Goal: Check status: Check status

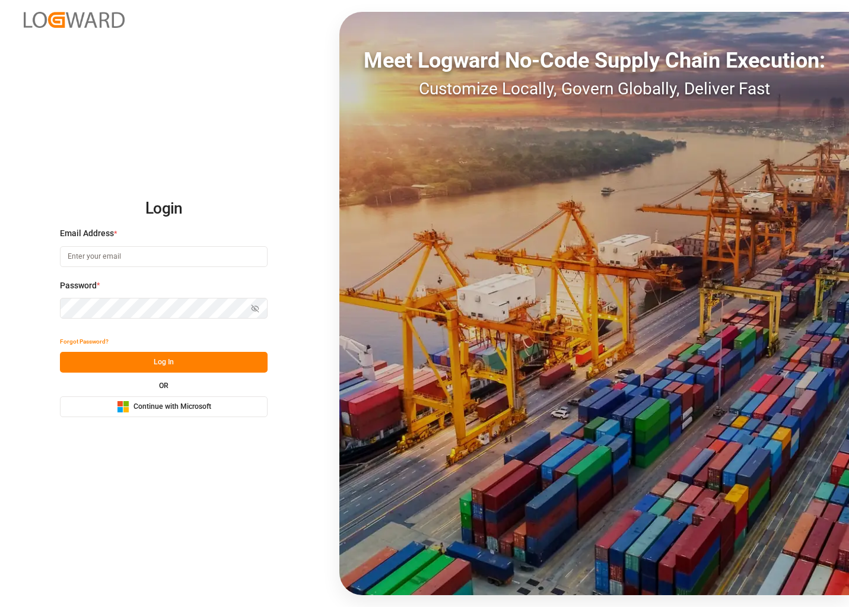
click at [163, 396] on button "Microsoft Logo Continue with Microsoft" at bounding box center [164, 406] width 208 height 21
click at [162, 403] on span "Continue with Microsoft" at bounding box center [173, 407] width 78 height 11
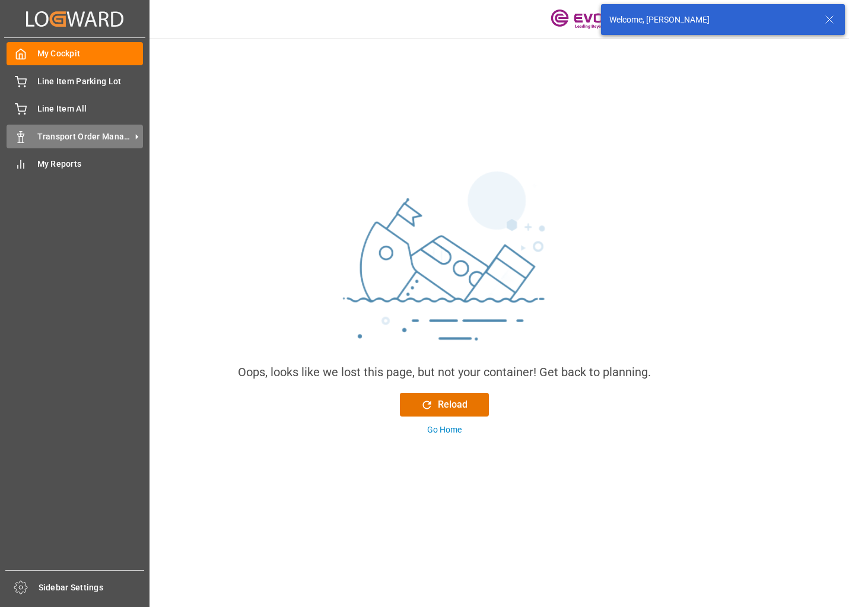
click at [106, 132] on span "Transport Order Management" at bounding box center [84, 137] width 94 height 12
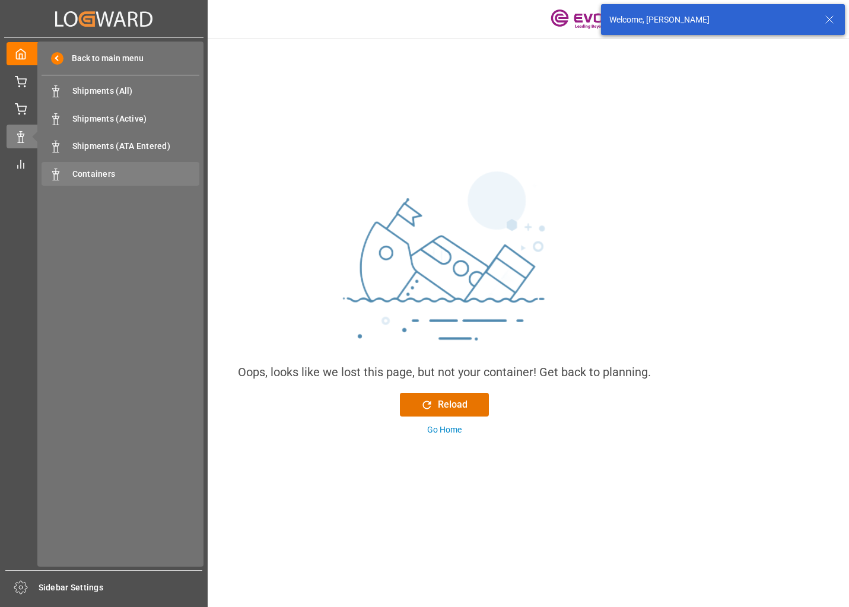
click at [98, 169] on span "Containers" at bounding box center [136, 174] width 128 height 12
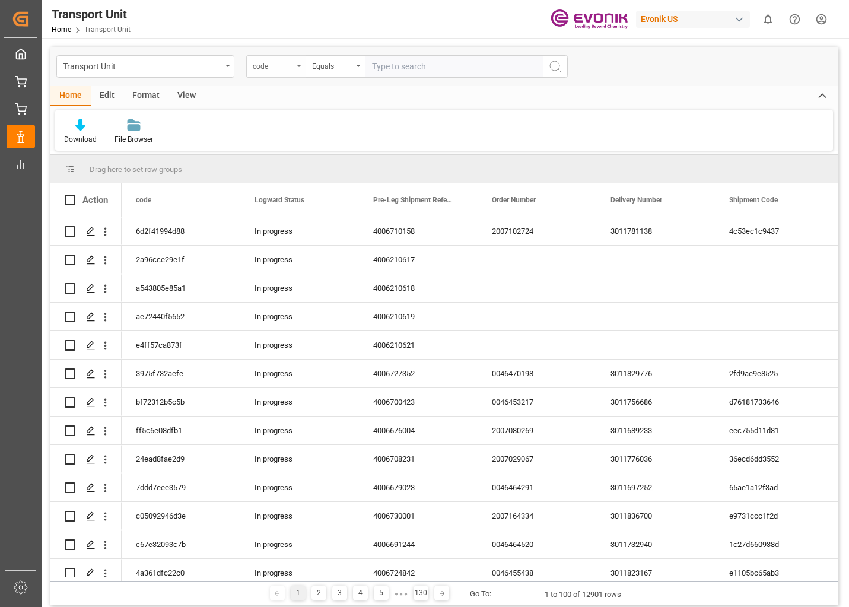
click at [292, 64] on div "code" at bounding box center [273, 65] width 40 height 14
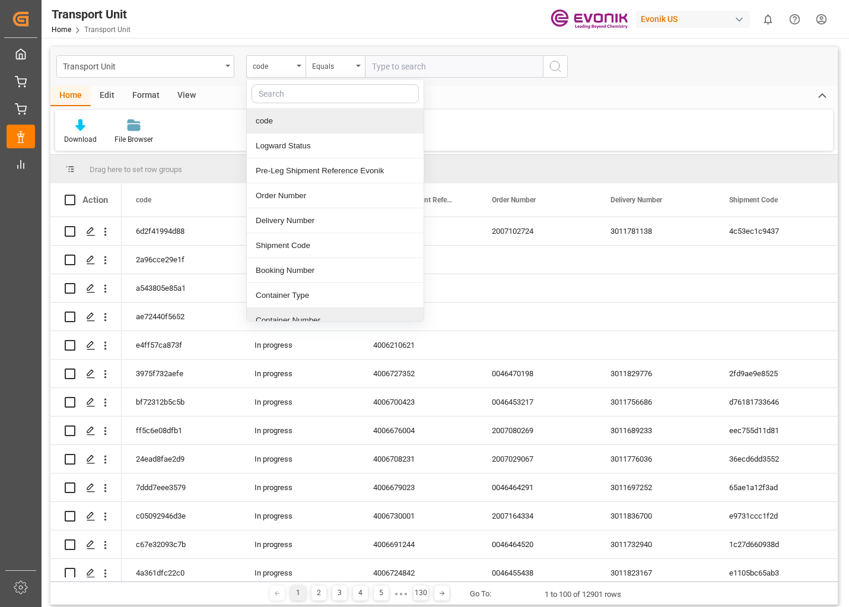
click at [276, 313] on div "Container Number" at bounding box center [335, 320] width 177 height 25
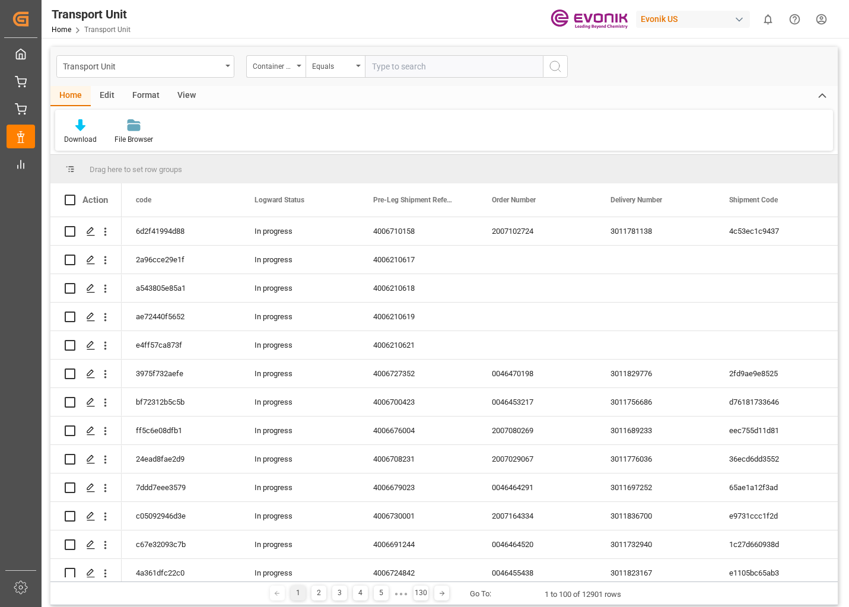
click at [437, 69] on input "text" at bounding box center [454, 66] width 178 height 23
type input "TRLU0247641"
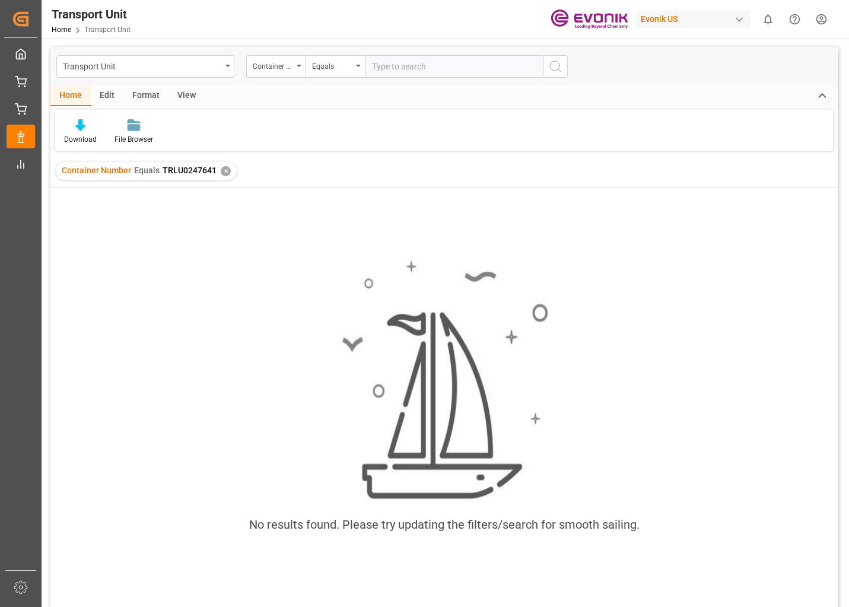
click at [647, 241] on div "No results found. Please try updating the filters/search for smooth sailing." at bounding box center [444, 413] width 788 height 450
